Goal: Navigation & Orientation: Find specific page/section

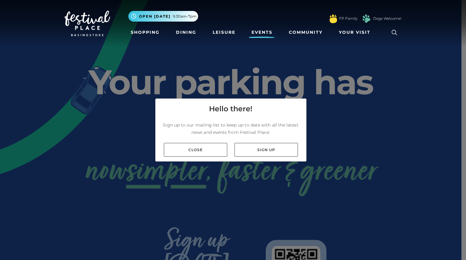
click at [263, 33] on link "Events" at bounding box center [262, 32] width 26 height 11
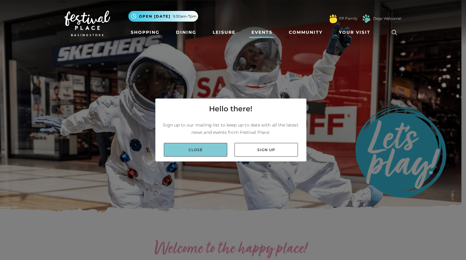
click at [206, 150] on link "Close" at bounding box center [195, 150] width 63 height 14
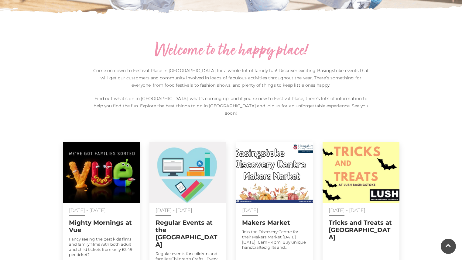
scroll to position [267, 0]
